Goal: Check status: Check status

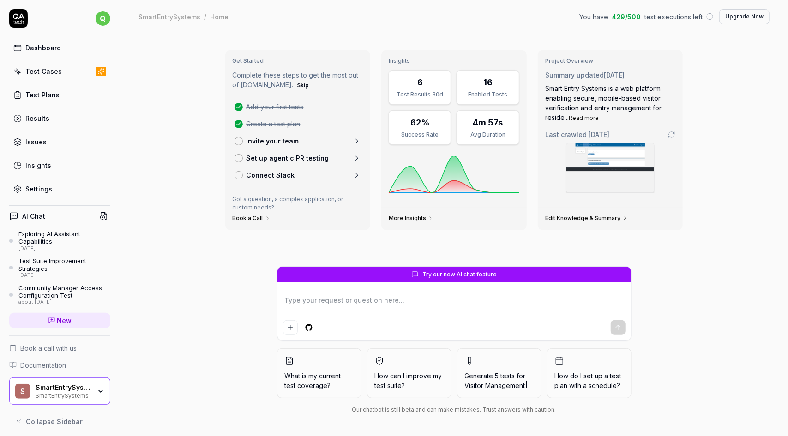
type textarea "*"
click at [48, 71] on div "Test Cases" at bounding box center [43, 71] width 36 height 10
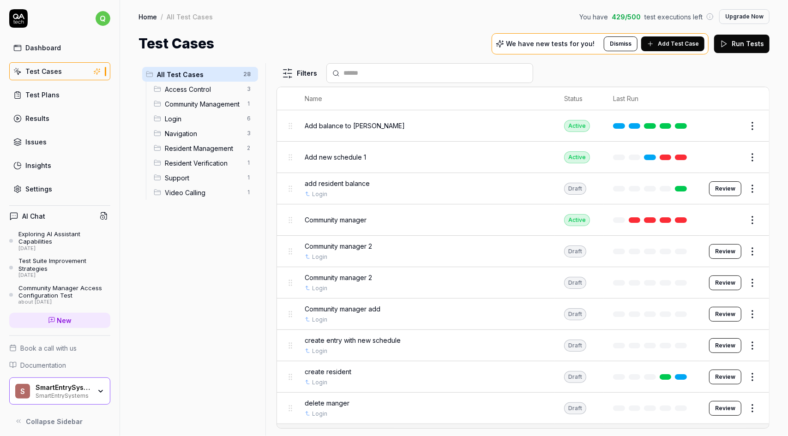
click at [478, 126] on div "Add balance to [PERSON_NAME]" at bounding box center [425, 126] width 241 height 10
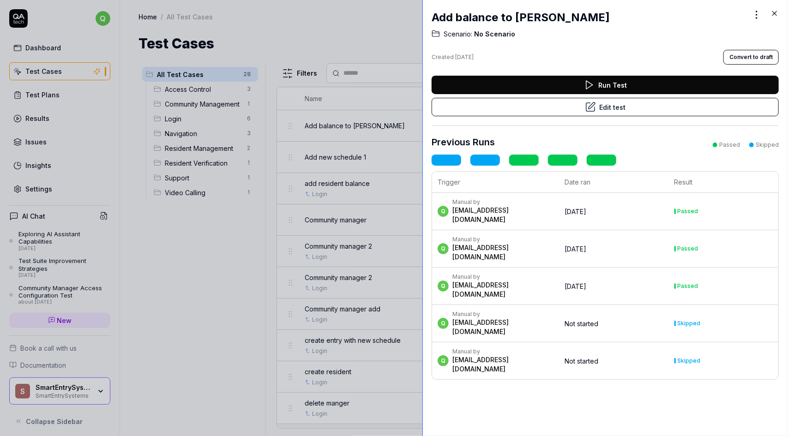
drag, startPoint x: 586, startPoint y: 266, endPoint x: 422, endPoint y: 276, distance: 164.1
click at [422, 276] on div at bounding box center [425, 218] width 7 height 436
click at [216, 275] on div at bounding box center [394, 218] width 788 height 436
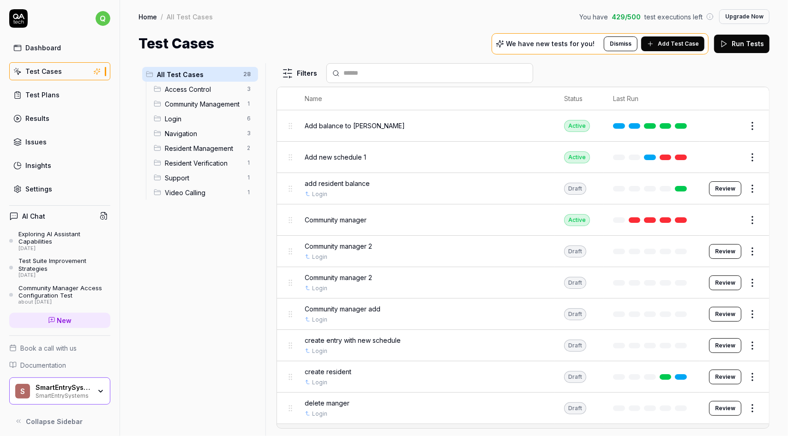
click at [45, 116] on div "Results" at bounding box center [37, 119] width 24 height 10
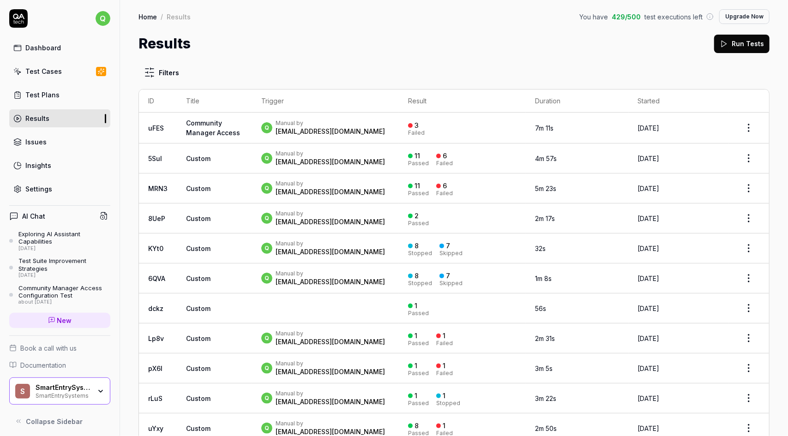
click at [668, 341] on td "[DATE]" at bounding box center [679, 339] width 100 height 30
